Goal: Navigation & Orientation: Find specific page/section

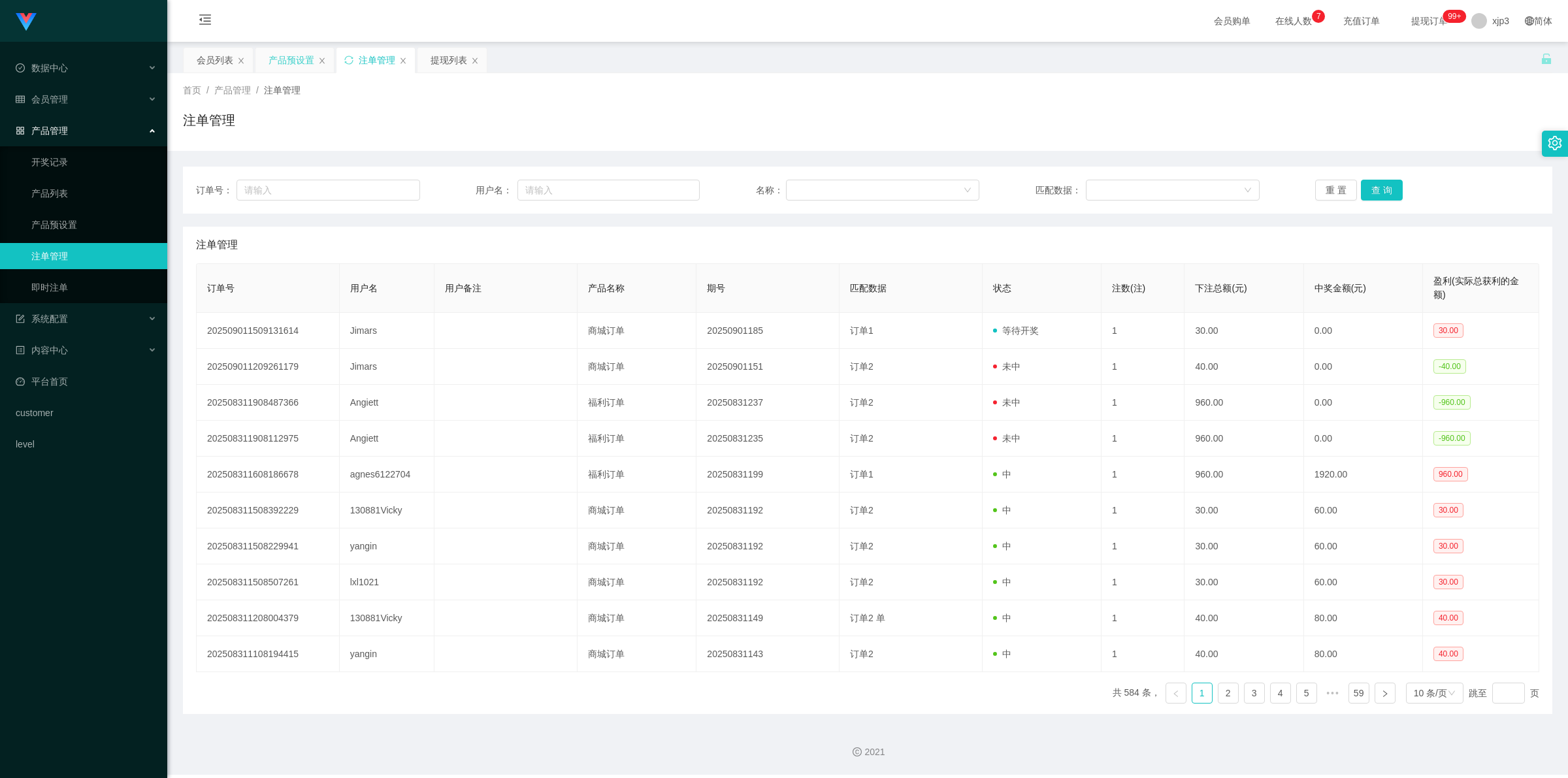
click at [295, 57] on div "产品预设置" at bounding box center [291, 60] width 45 height 25
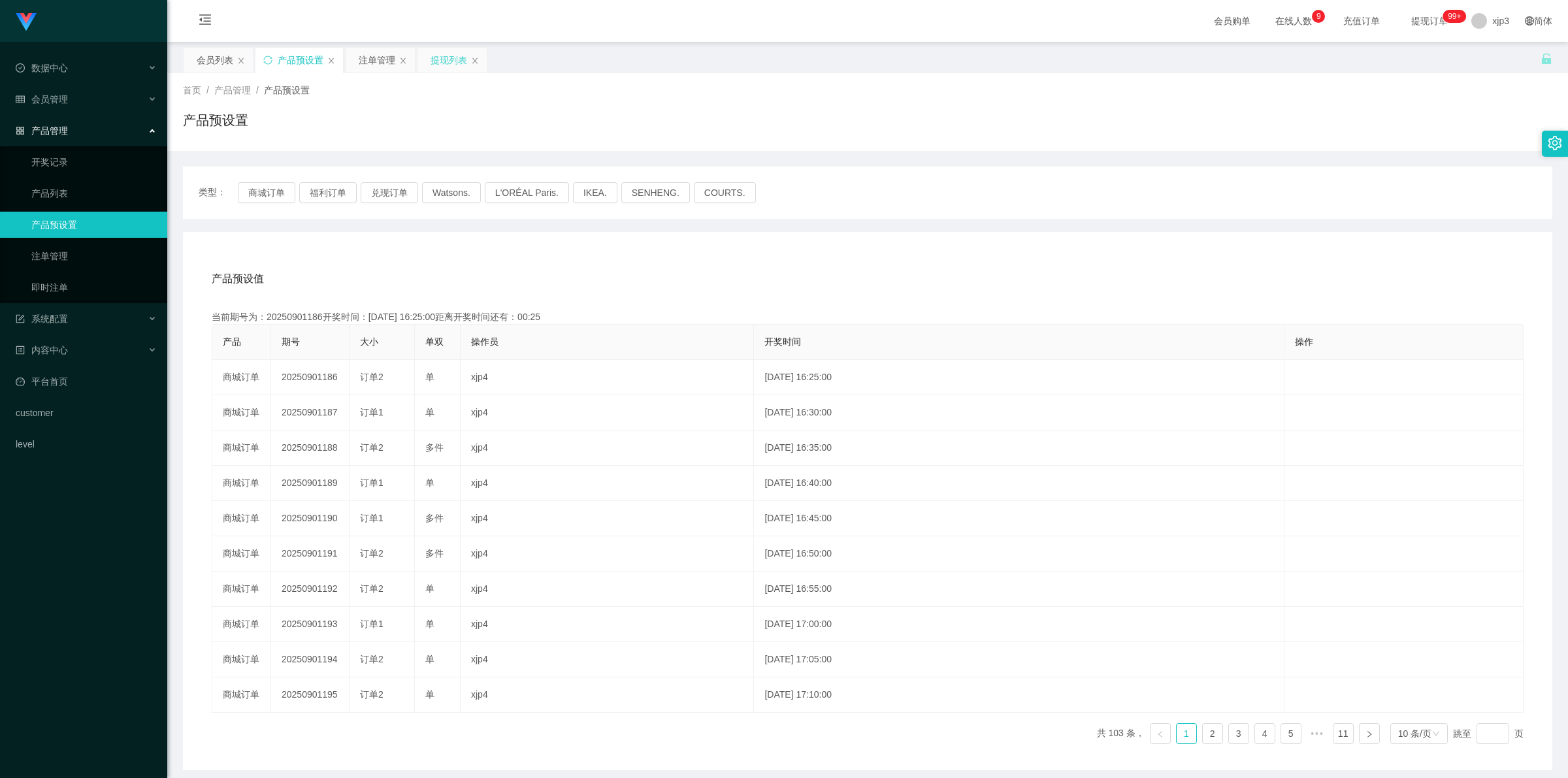
click at [456, 63] on div "提现列表" at bounding box center [449, 60] width 37 height 25
